Goal: Task Accomplishment & Management: Manage account settings

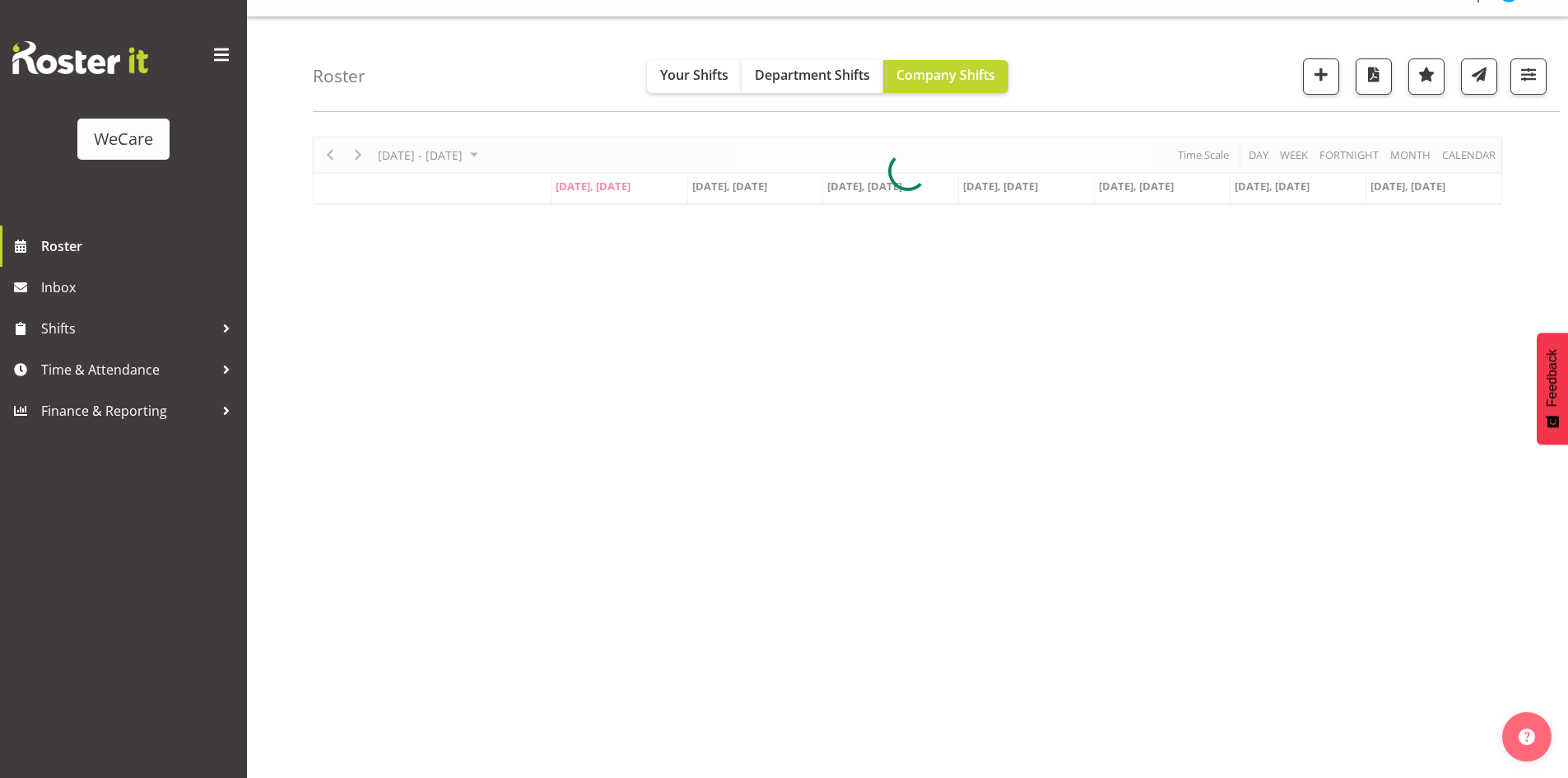
scroll to position [36, 0]
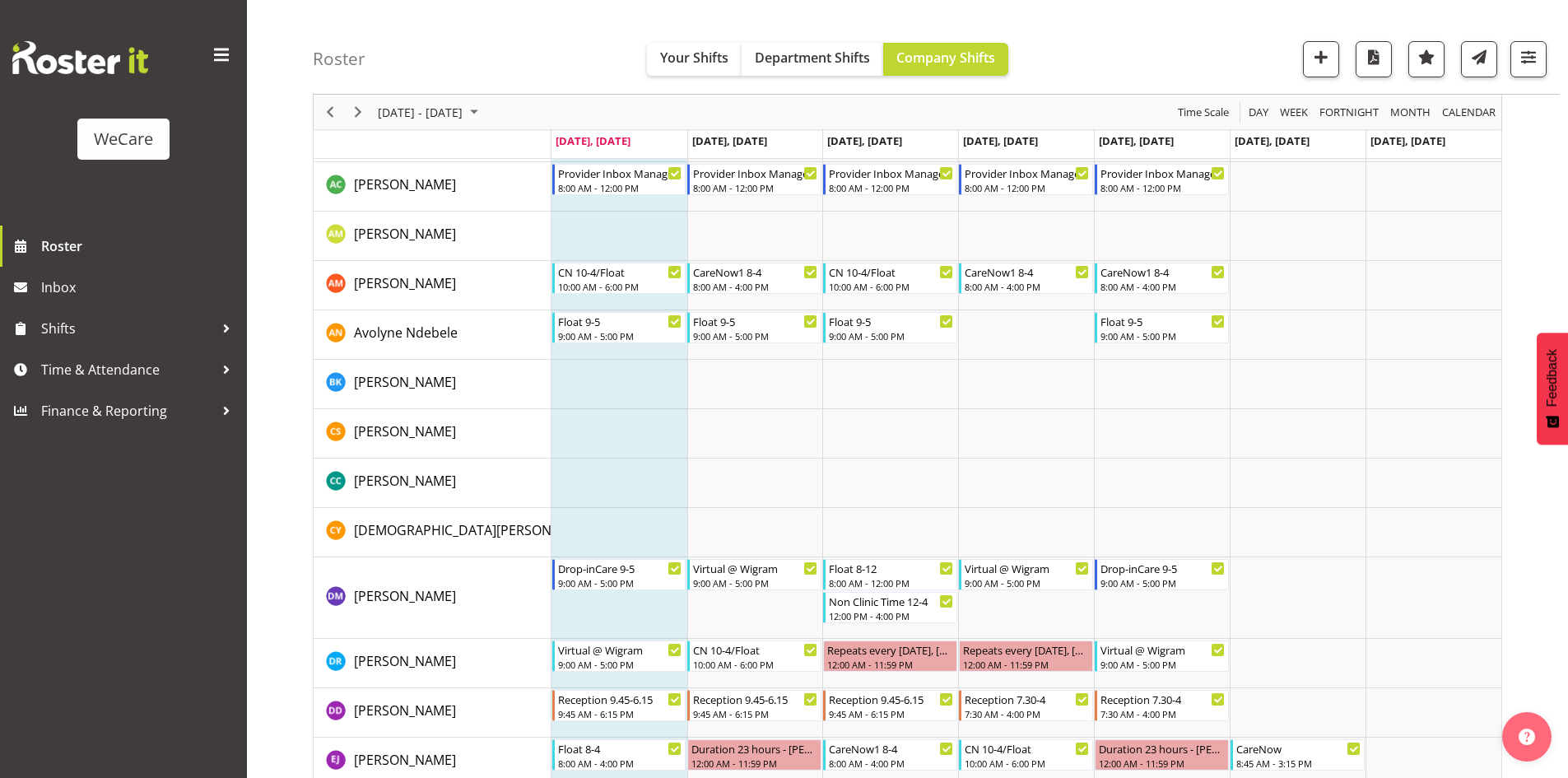
scroll to position [5640, 0]
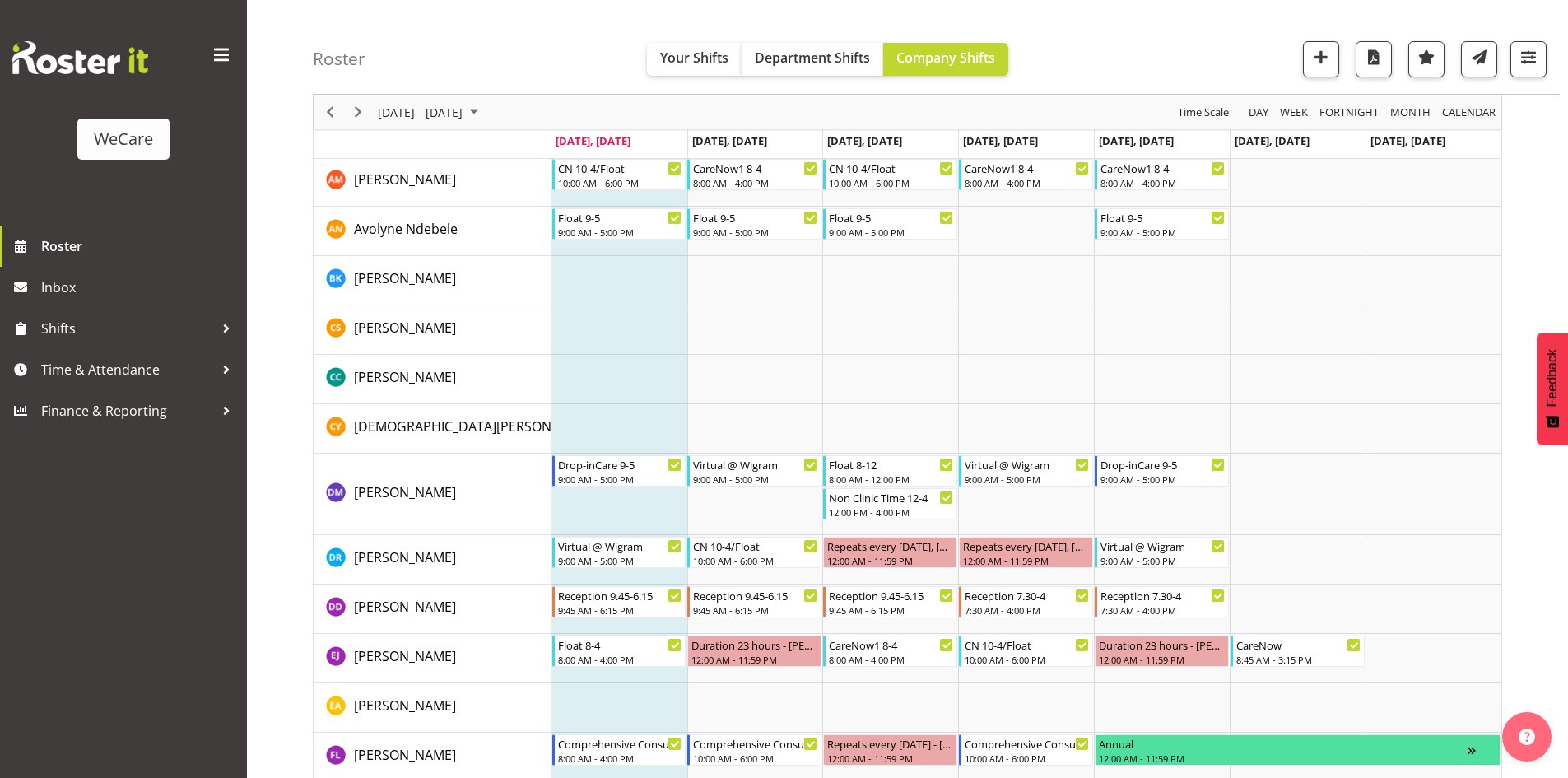
click at [1552, 62] on div "Roster Your Shifts Department Shifts Company Shifts All Locations Clear Busines…" at bounding box center [937, 47] width 1247 height 94
click at [1527, 63] on span "button" at bounding box center [1528, 56] width 21 height 21
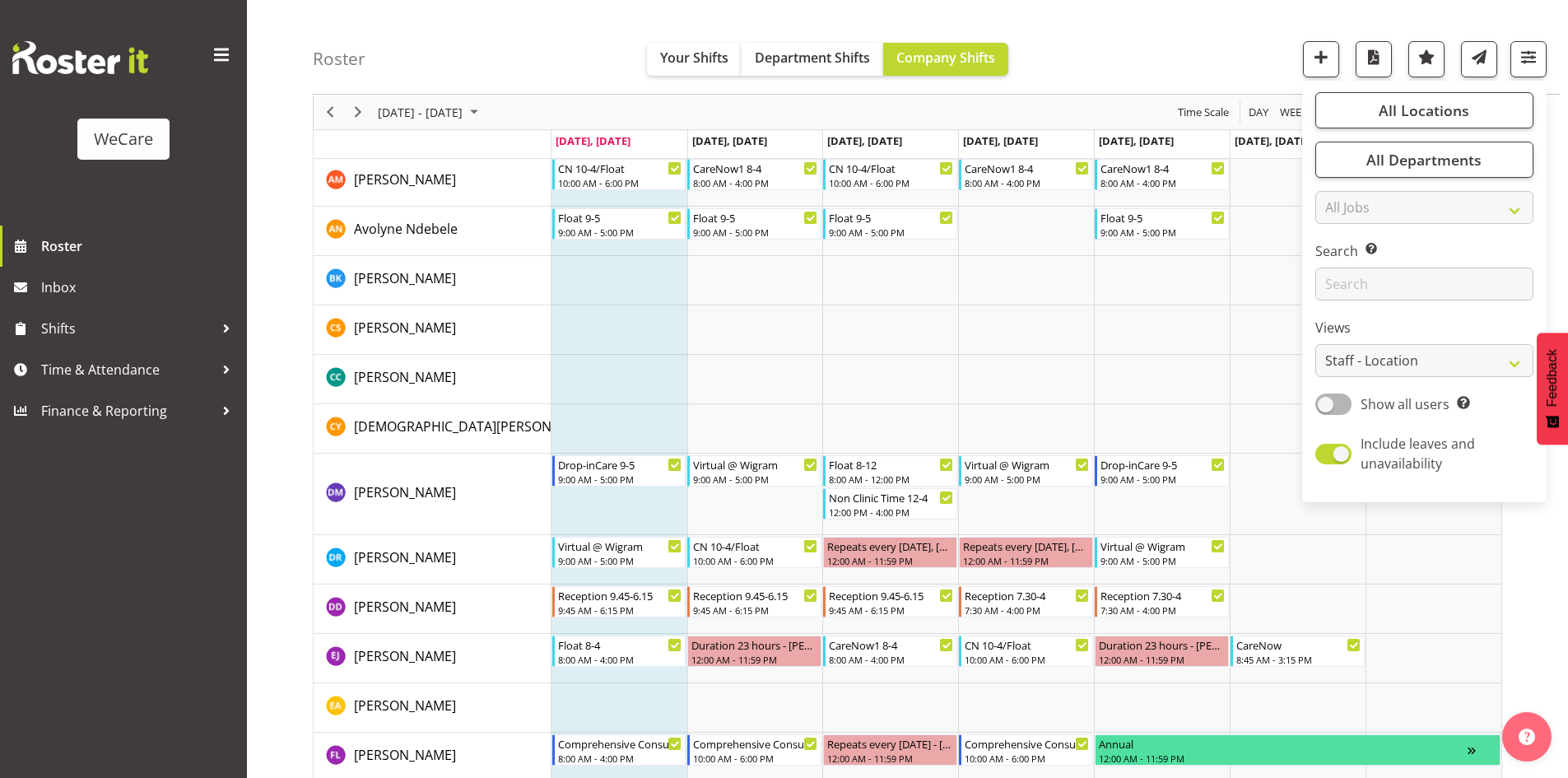
click at [1391, 264] on div "Search Search for a particular employee" at bounding box center [1425, 271] width 218 height 59
drag, startPoint x: 1385, startPoint y: 289, endPoint x: 1371, endPoint y: 282, distance: 15.7
click at [1385, 289] on input "text" at bounding box center [1425, 285] width 218 height 33
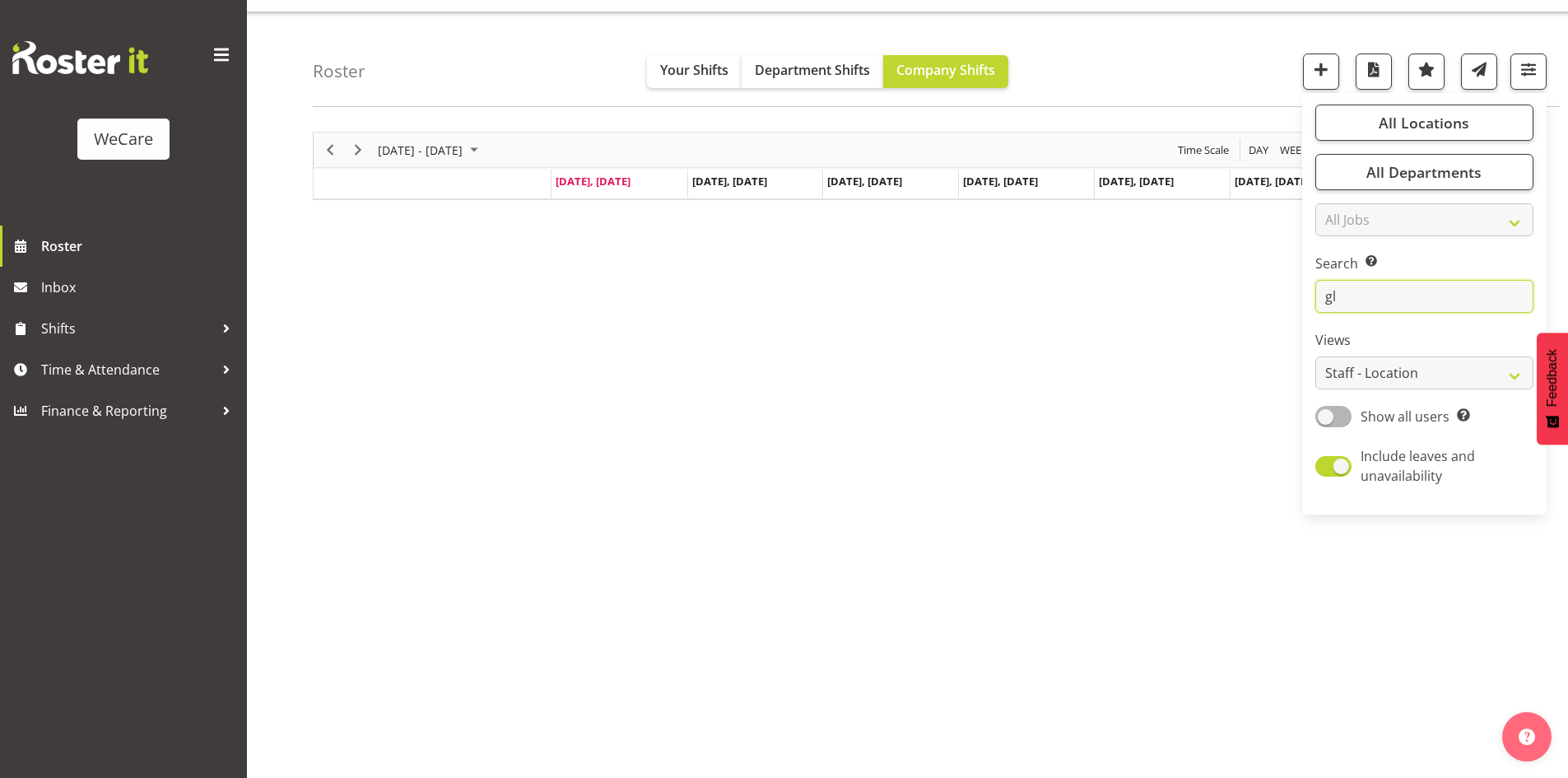
scroll to position [36, 0]
type input "g"
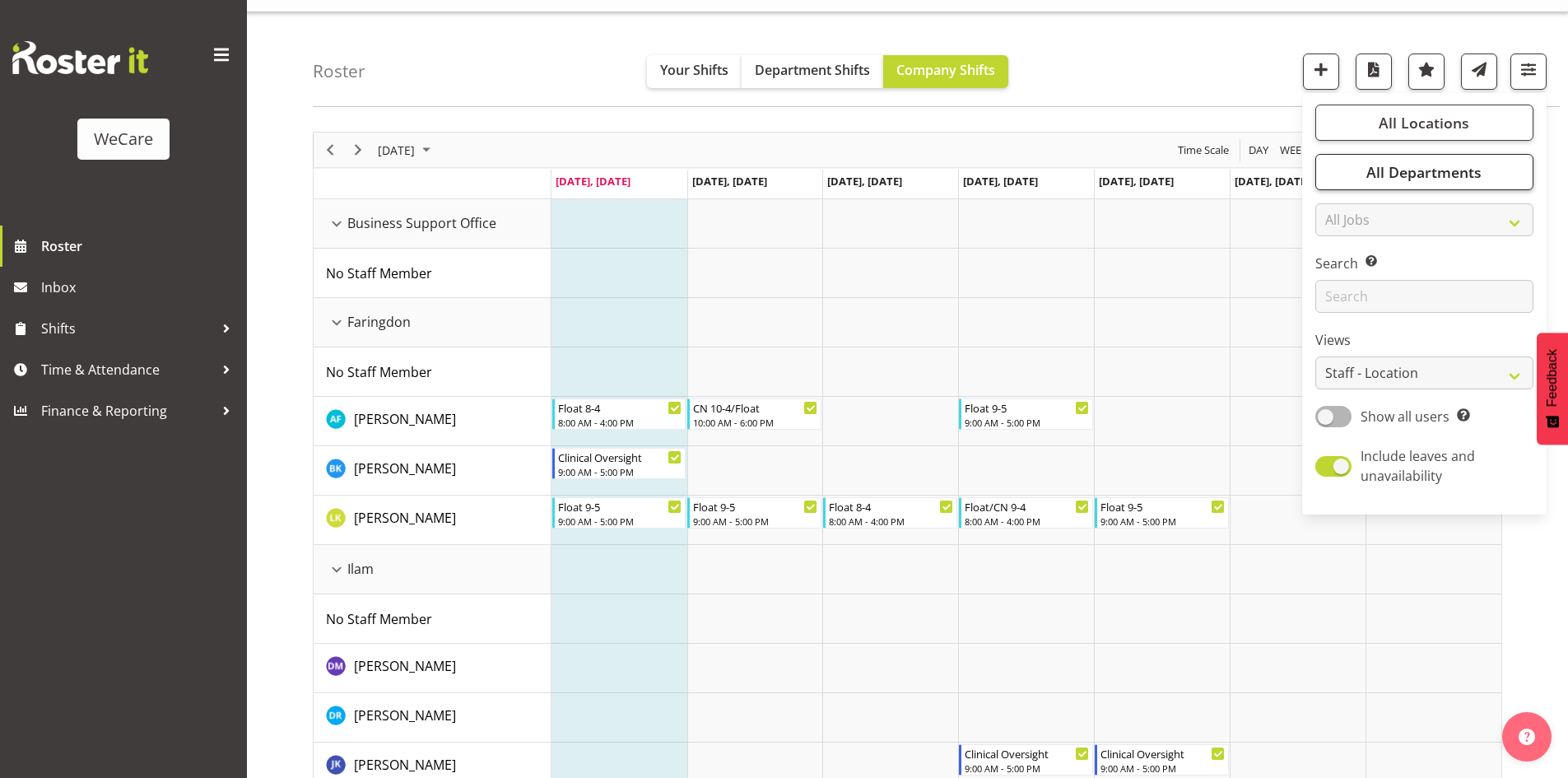
click at [1241, 53] on div "Roster Your Shifts Department Shifts Company Shifts All Locations Clear Busines…" at bounding box center [937, 59] width 1247 height 94
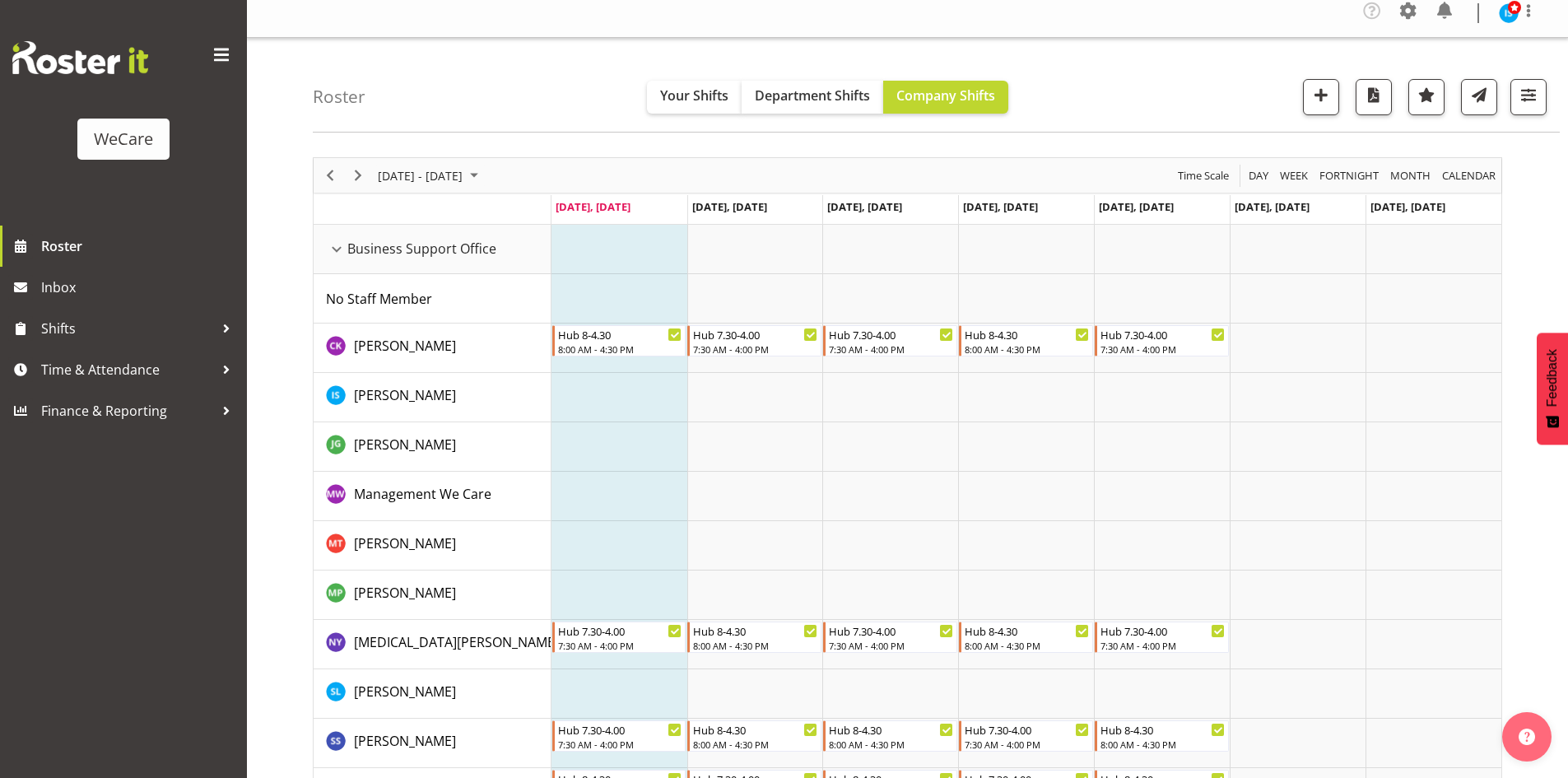
scroll to position [0, 0]
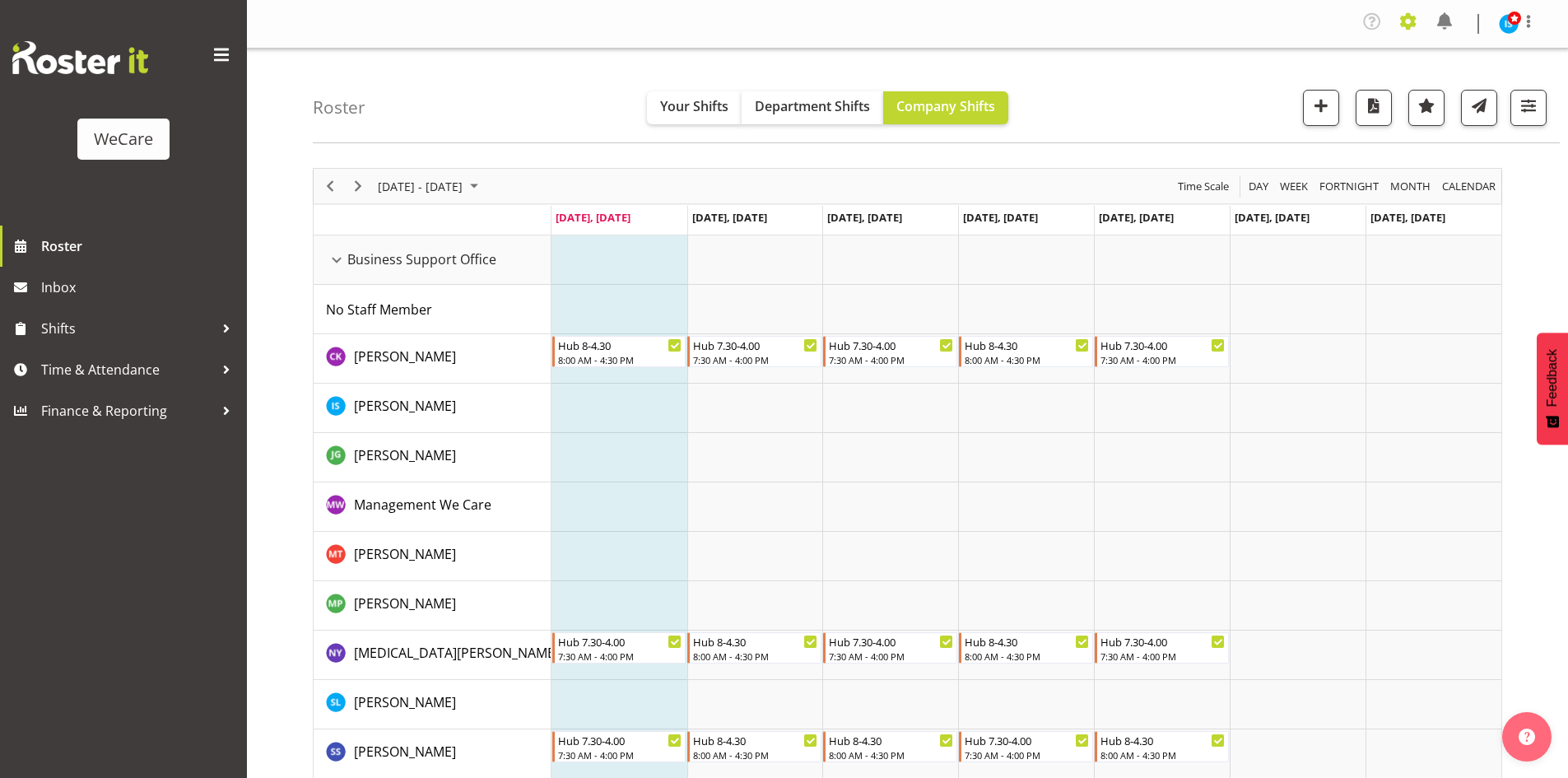
click at [1411, 14] on span at bounding box center [1408, 21] width 27 height 27
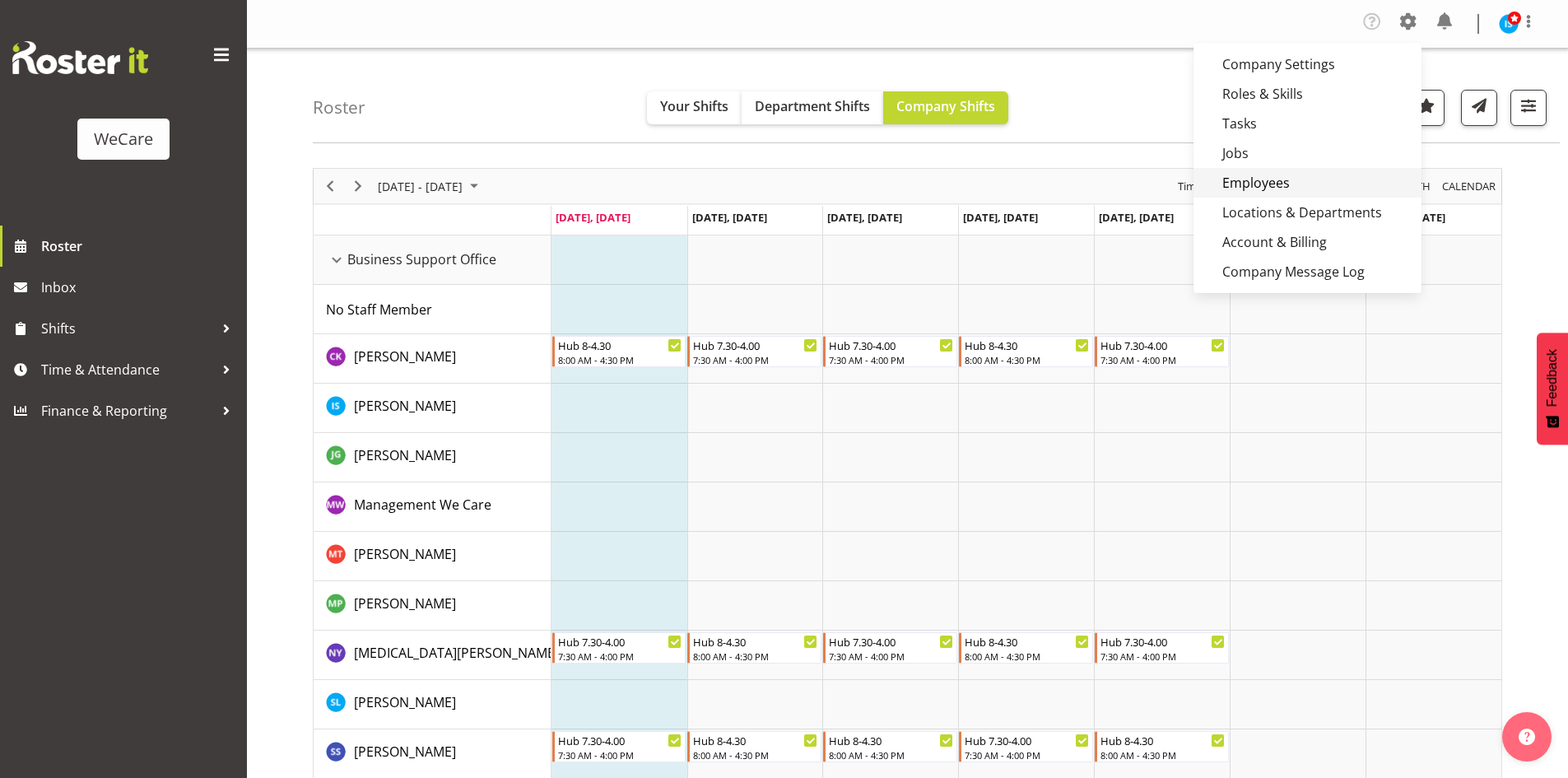
click at [1353, 185] on link "Employees" at bounding box center [1307, 183] width 228 height 30
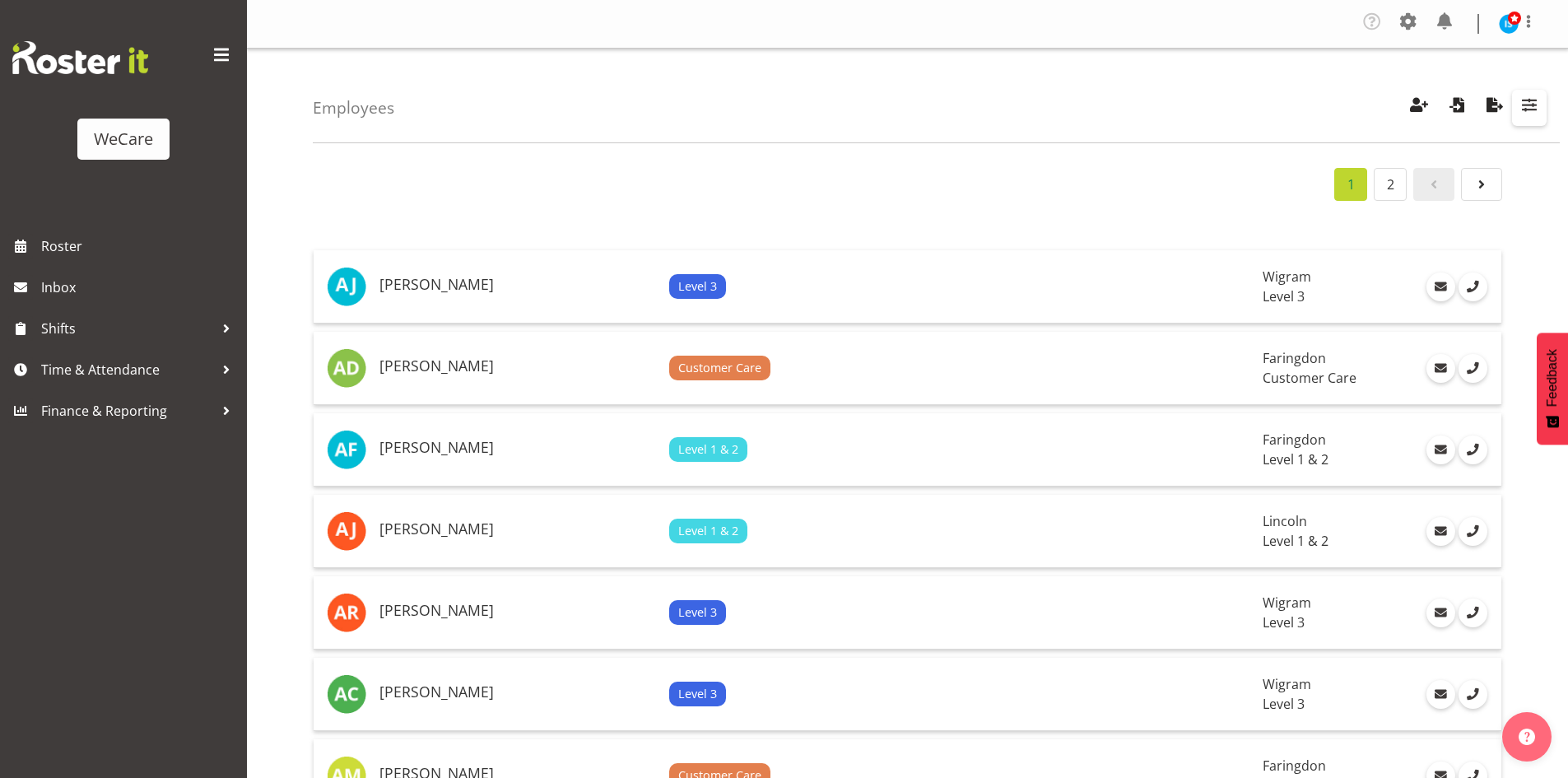
drag, startPoint x: 1528, startPoint y: 94, endPoint x: 1513, endPoint y: 129, distance: 38.1
click at [1528, 95] on span "button" at bounding box center [1529, 104] width 21 height 21
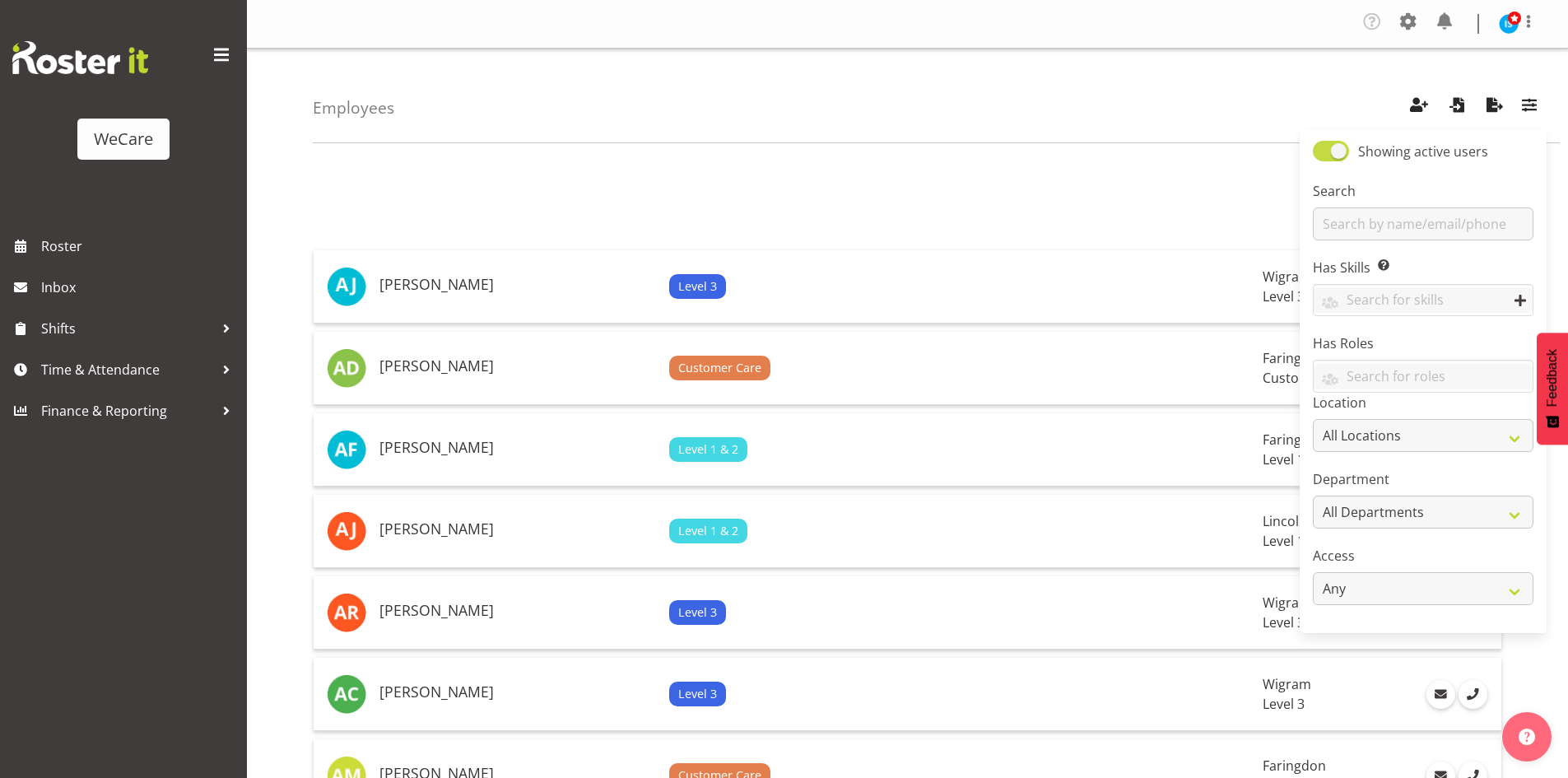
click at [1320, 146] on span at bounding box center [1331, 151] width 36 height 20
click at [1320, 146] on input "Showing active users" at bounding box center [1319, 152] width 11 height 11
checkbox input "false"
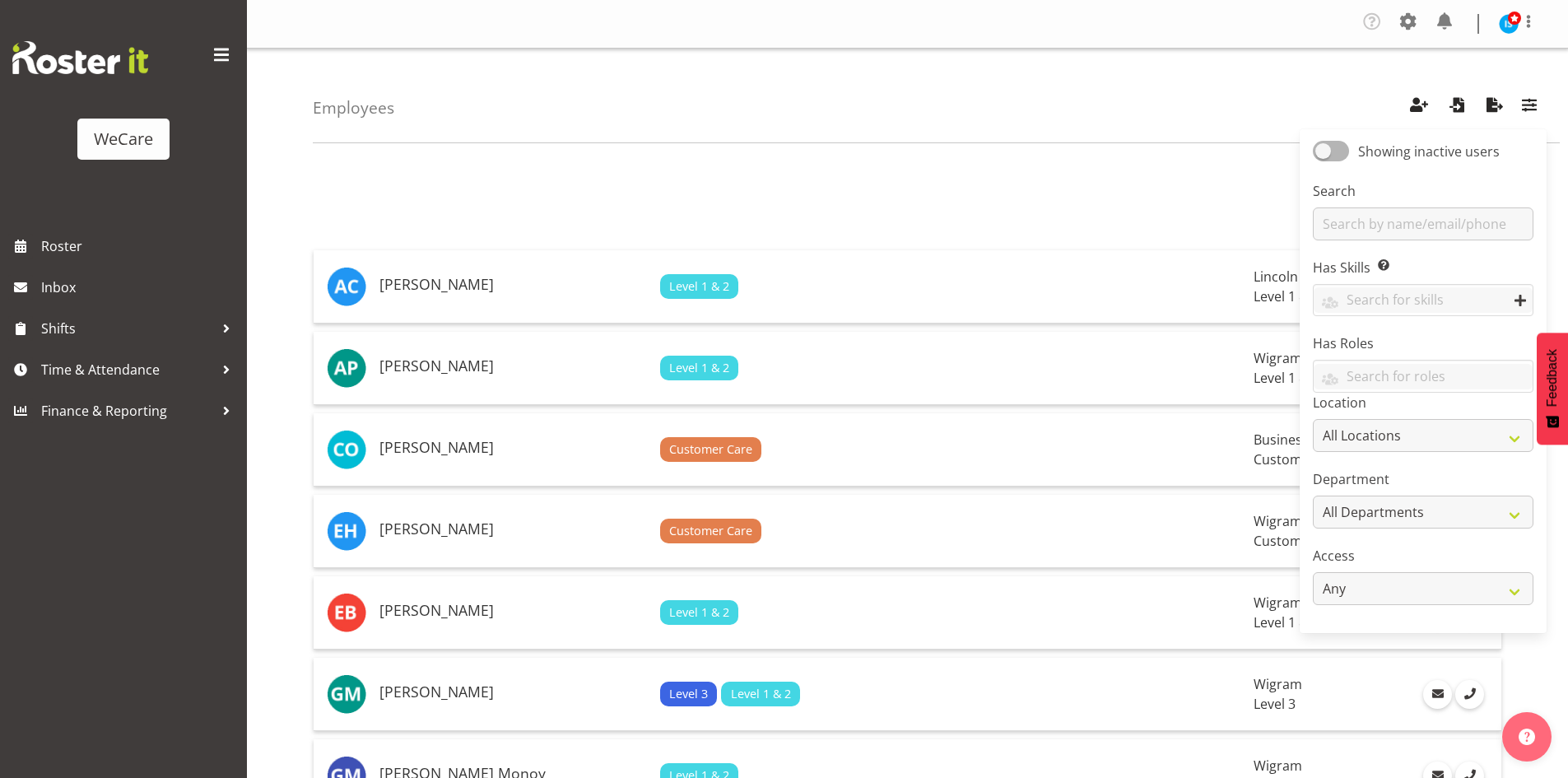
click at [819, 90] on div "Employees Showing inactive users Search Has Skills Enter any skills required fo…" at bounding box center [937, 96] width 1247 height 94
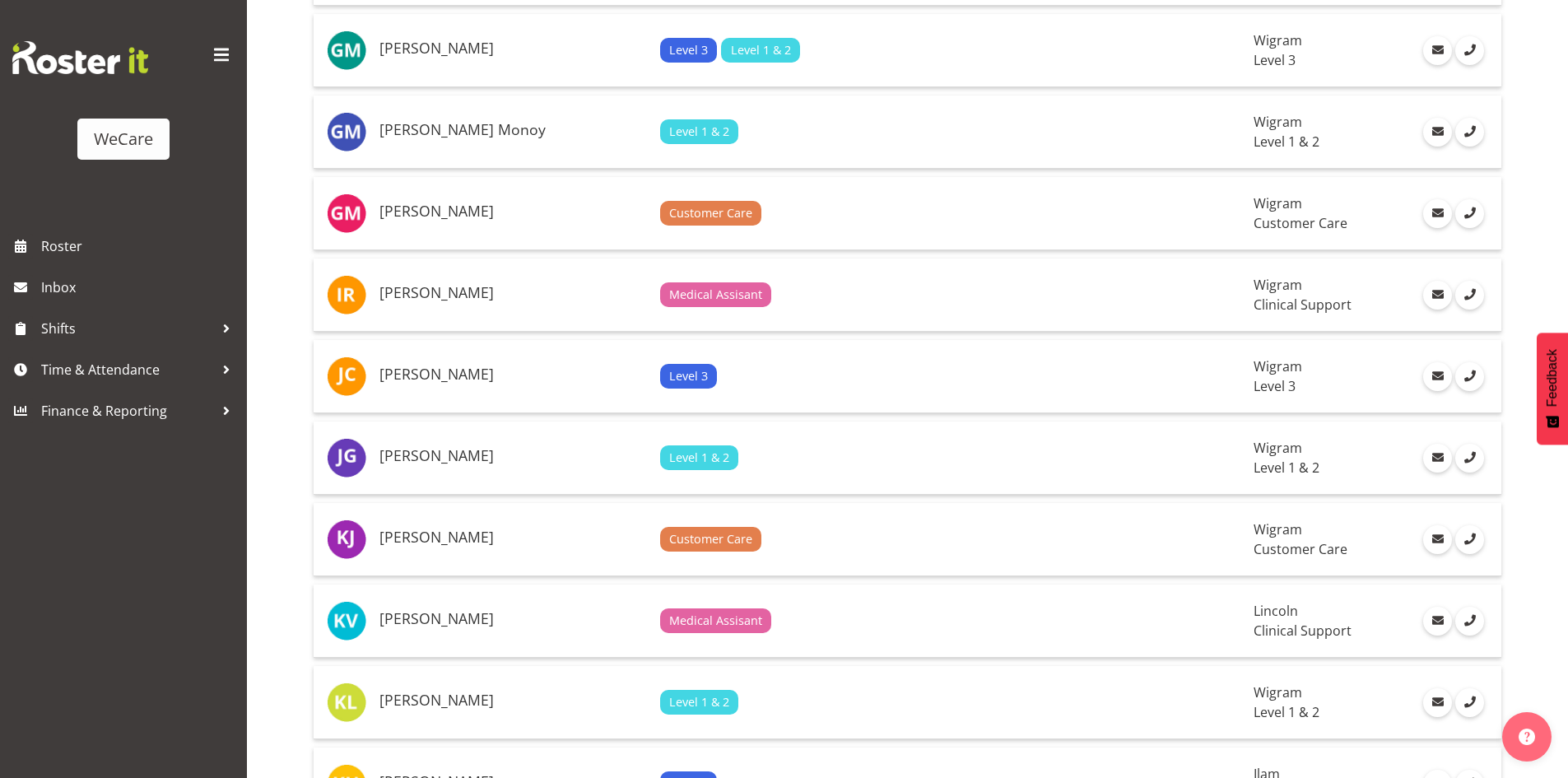
scroll to position [615, 0]
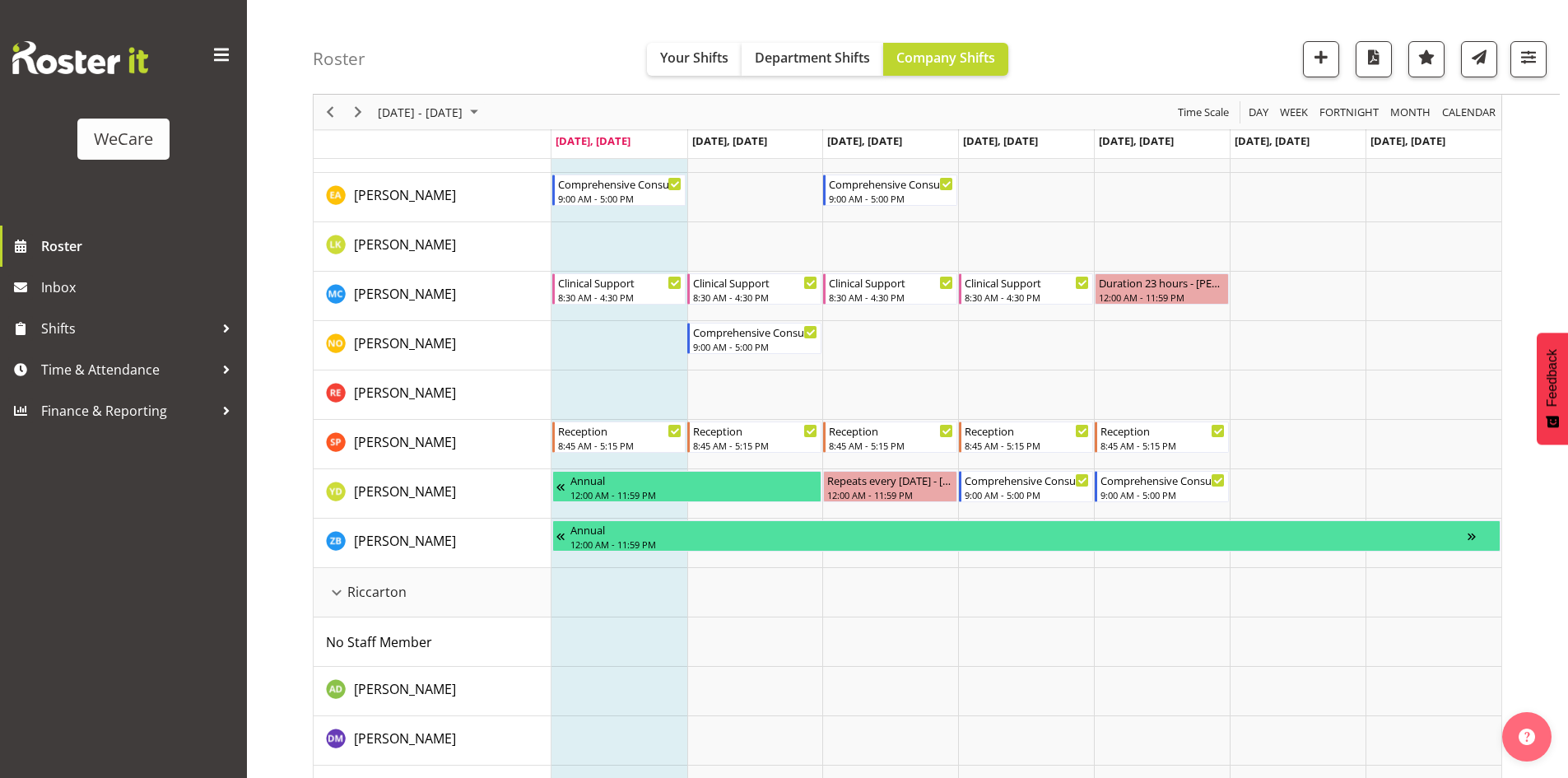
scroll to position [3869, 0]
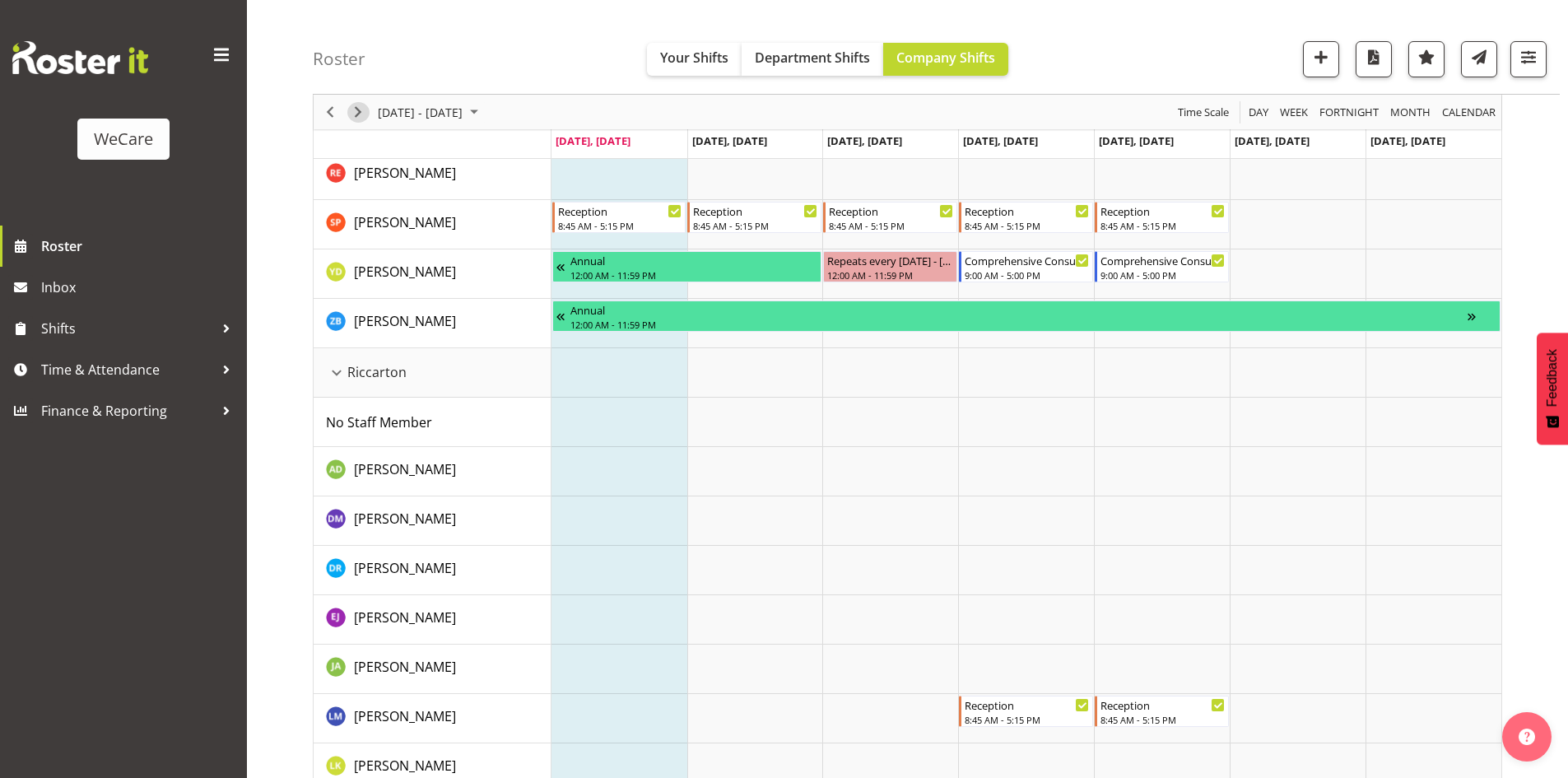
click at [364, 112] on span "Next" at bounding box center [358, 112] width 19 height 20
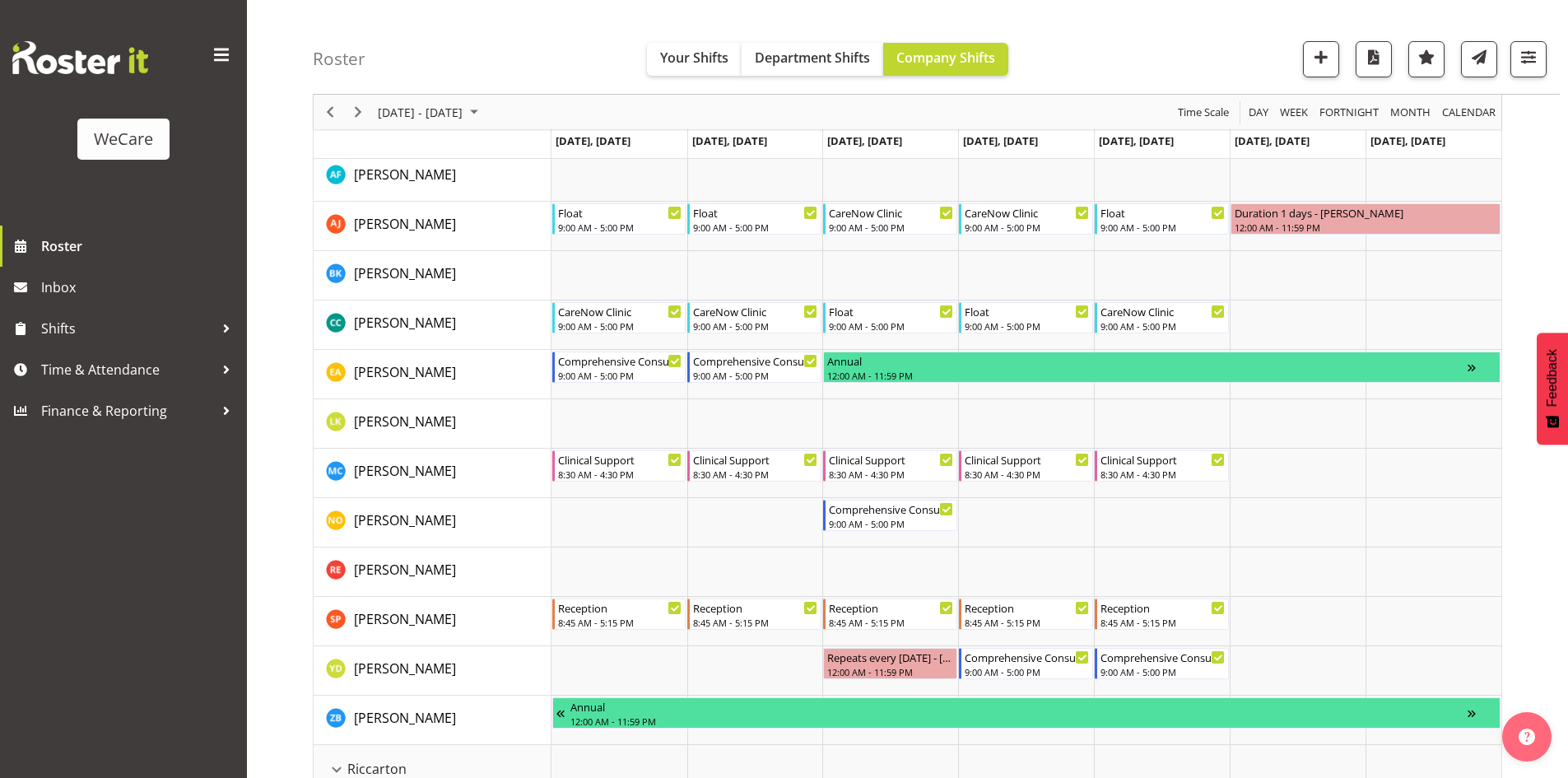
scroll to position [3787, 0]
